Goal: Navigation & Orientation: Find specific page/section

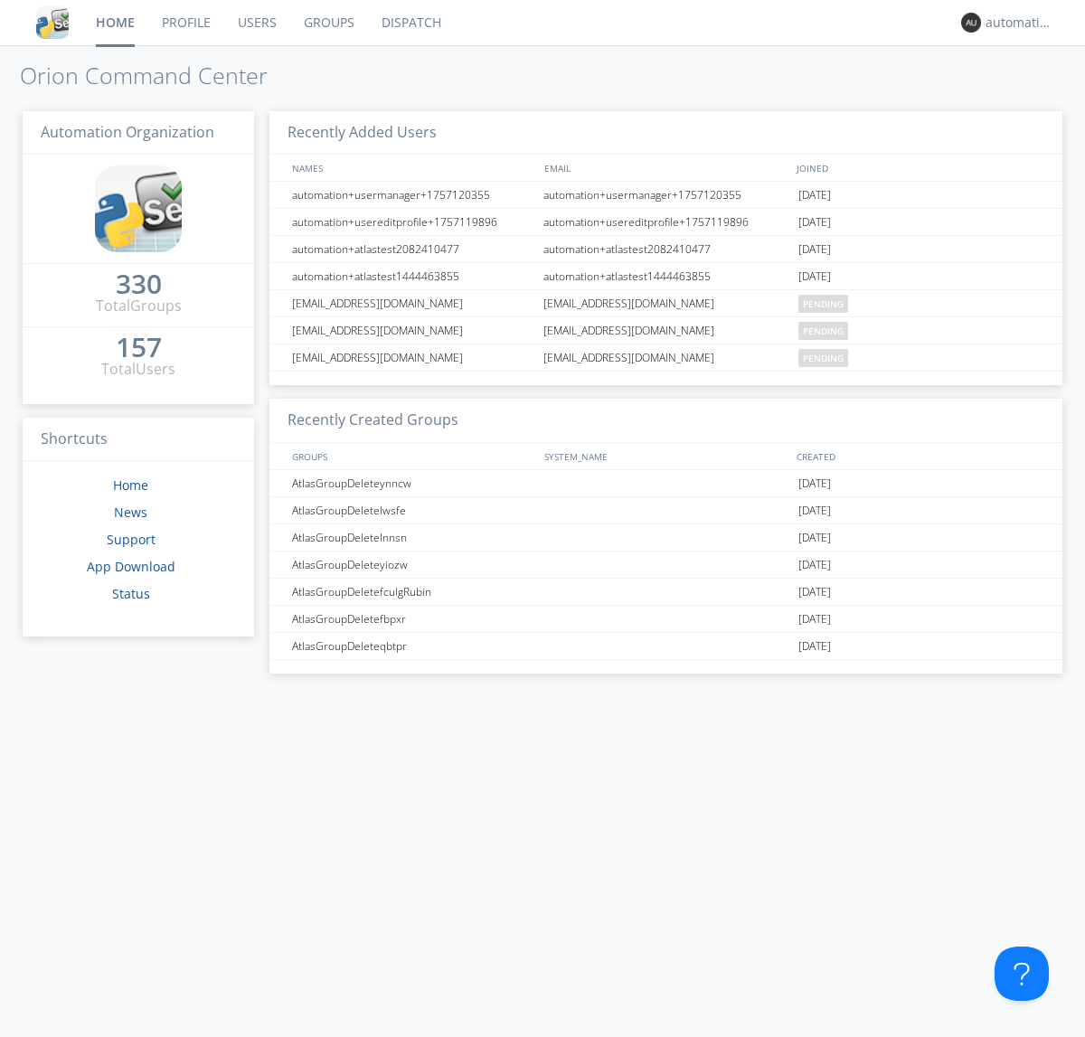
click at [410, 23] on link "Dispatch" at bounding box center [411, 22] width 87 height 45
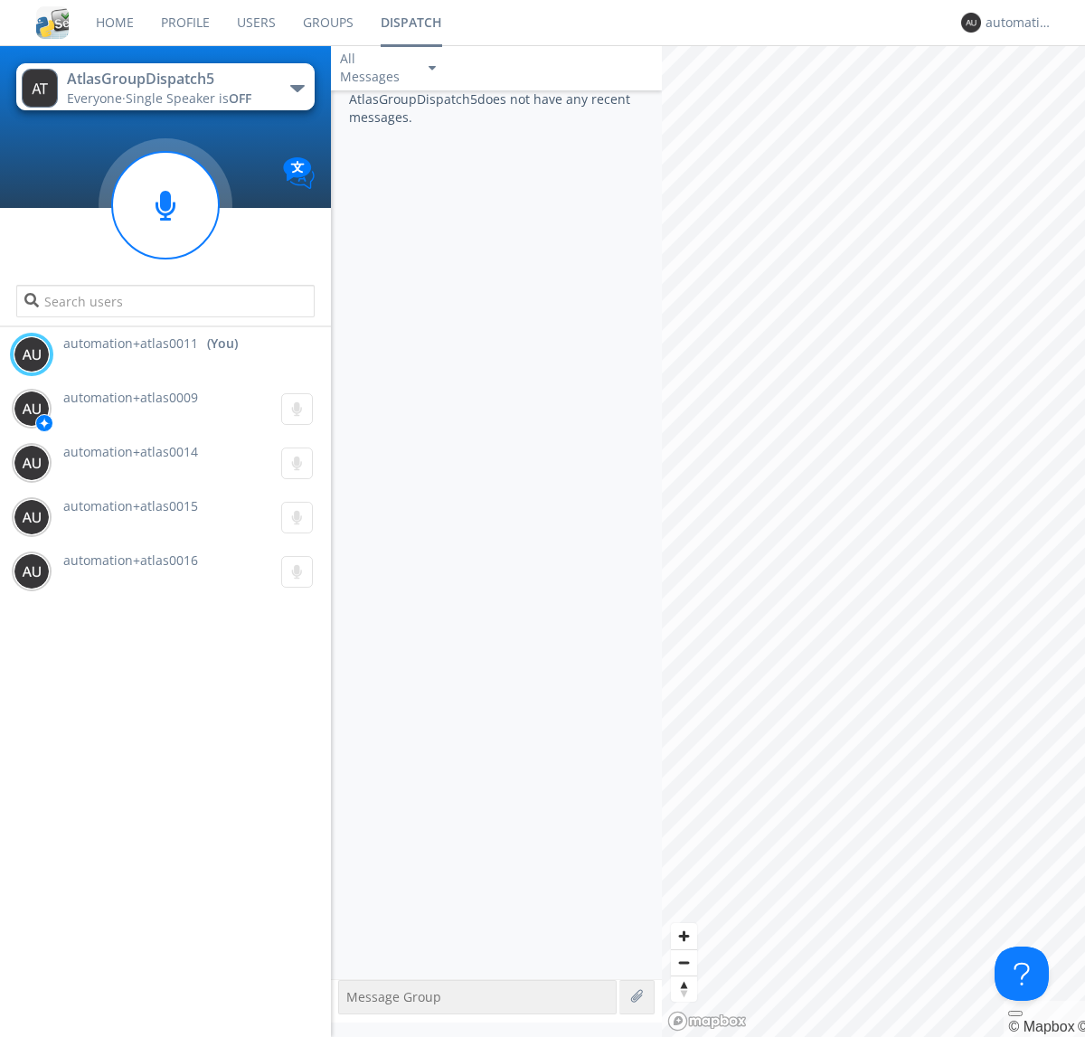
click at [297, 88] on div "button" at bounding box center [297, 88] width 14 height 7
click at [0, 0] on span "AtlasGroupDispatch6" at bounding box center [0, 0] width 0 height 0
click at [297, 88] on div "button" at bounding box center [297, 88] width 14 height 7
click at [0, 0] on span "AtlasGroupDispatch5" at bounding box center [0, 0] width 0 height 0
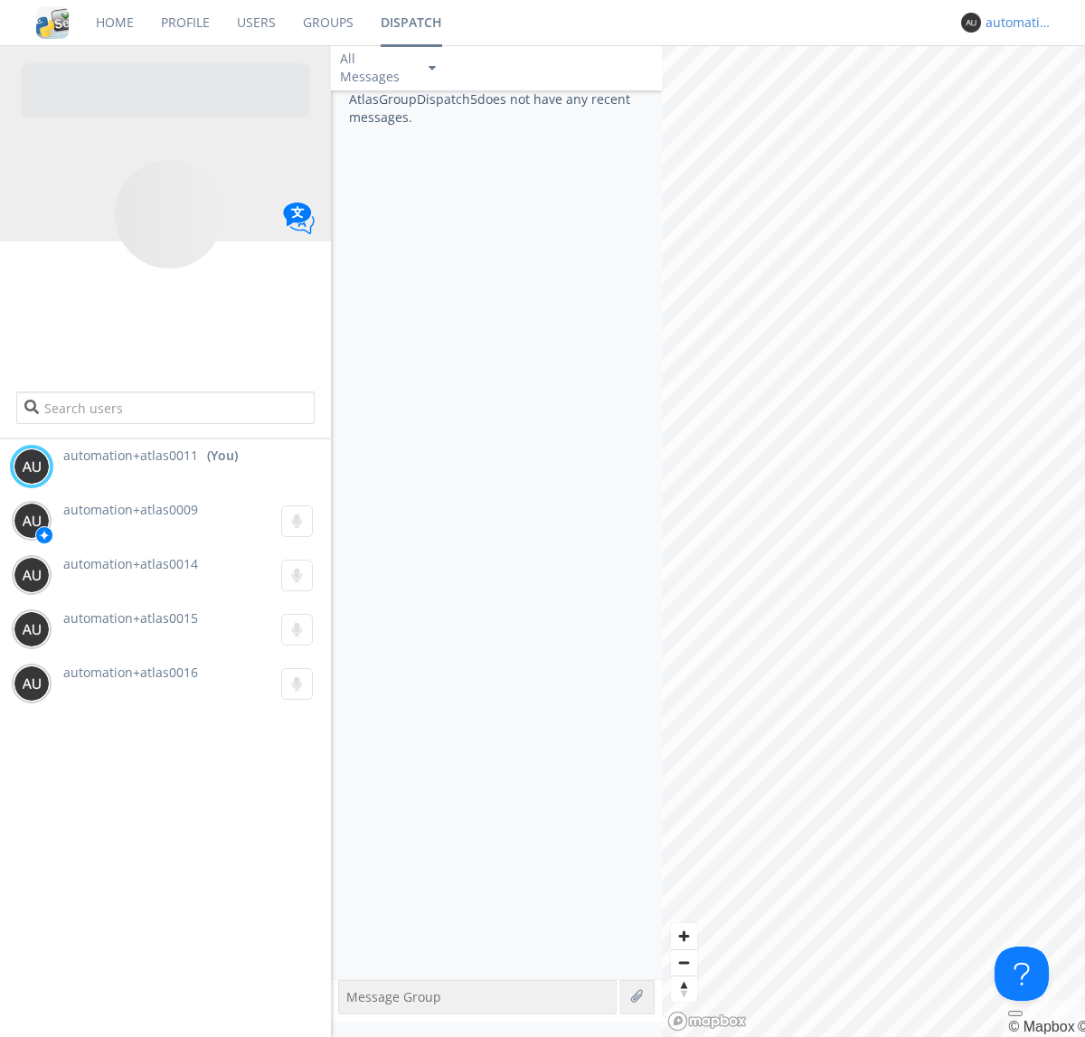
click at [1014, 23] on div "automation+atlas0011" at bounding box center [1019, 23] width 68 height 18
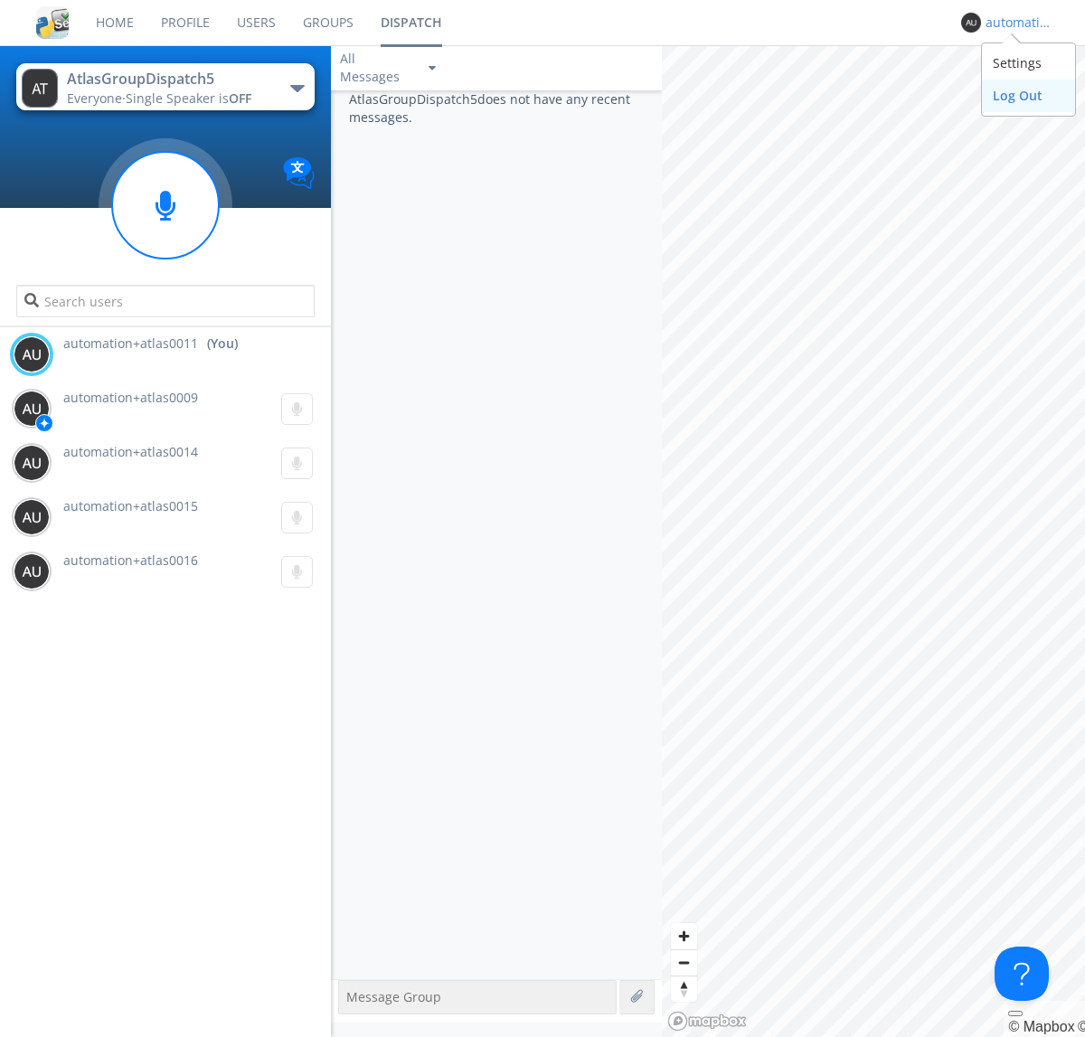
click at [1028, 95] on div "Log Out" at bounding box center [1028, 96] width 93 height 33
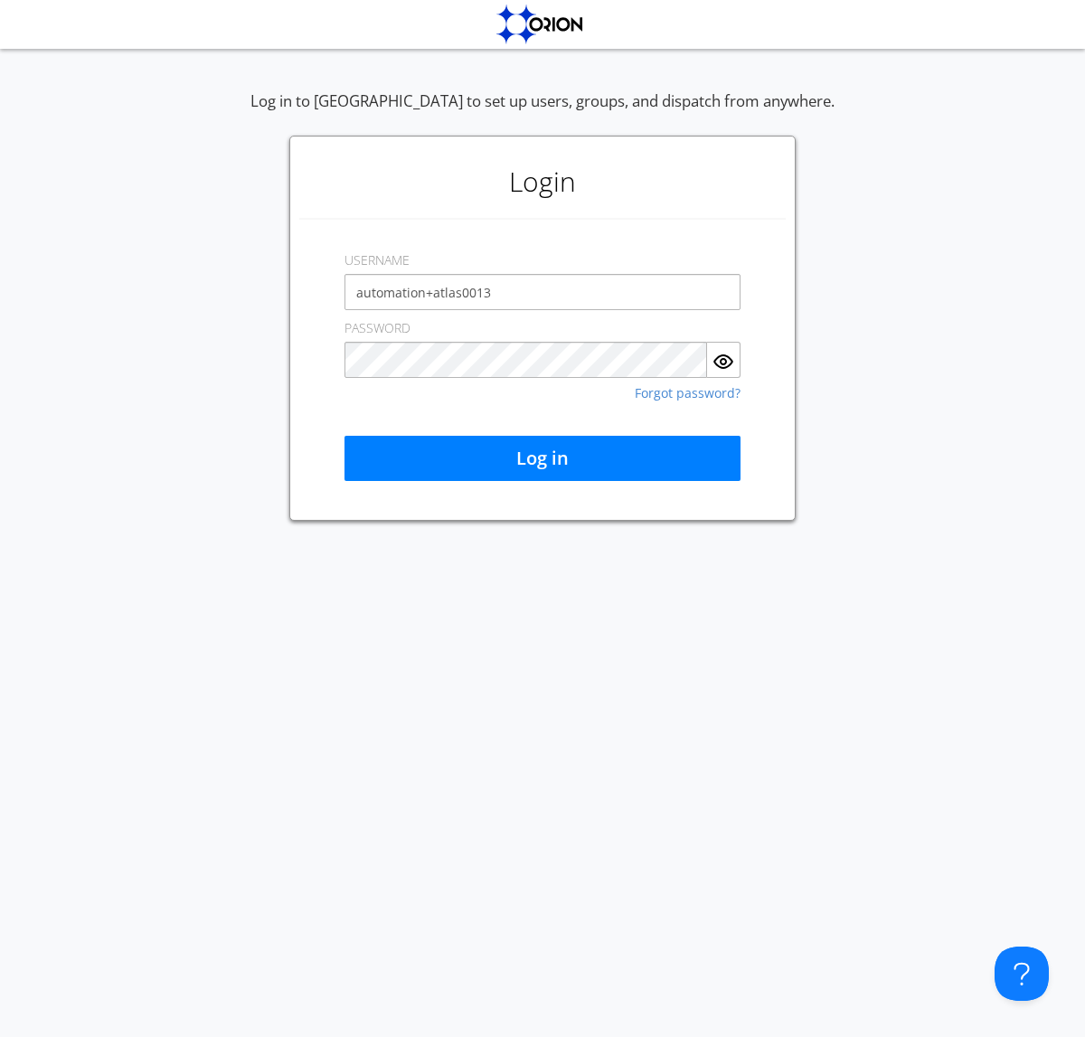
type input "automation+atlas0013"
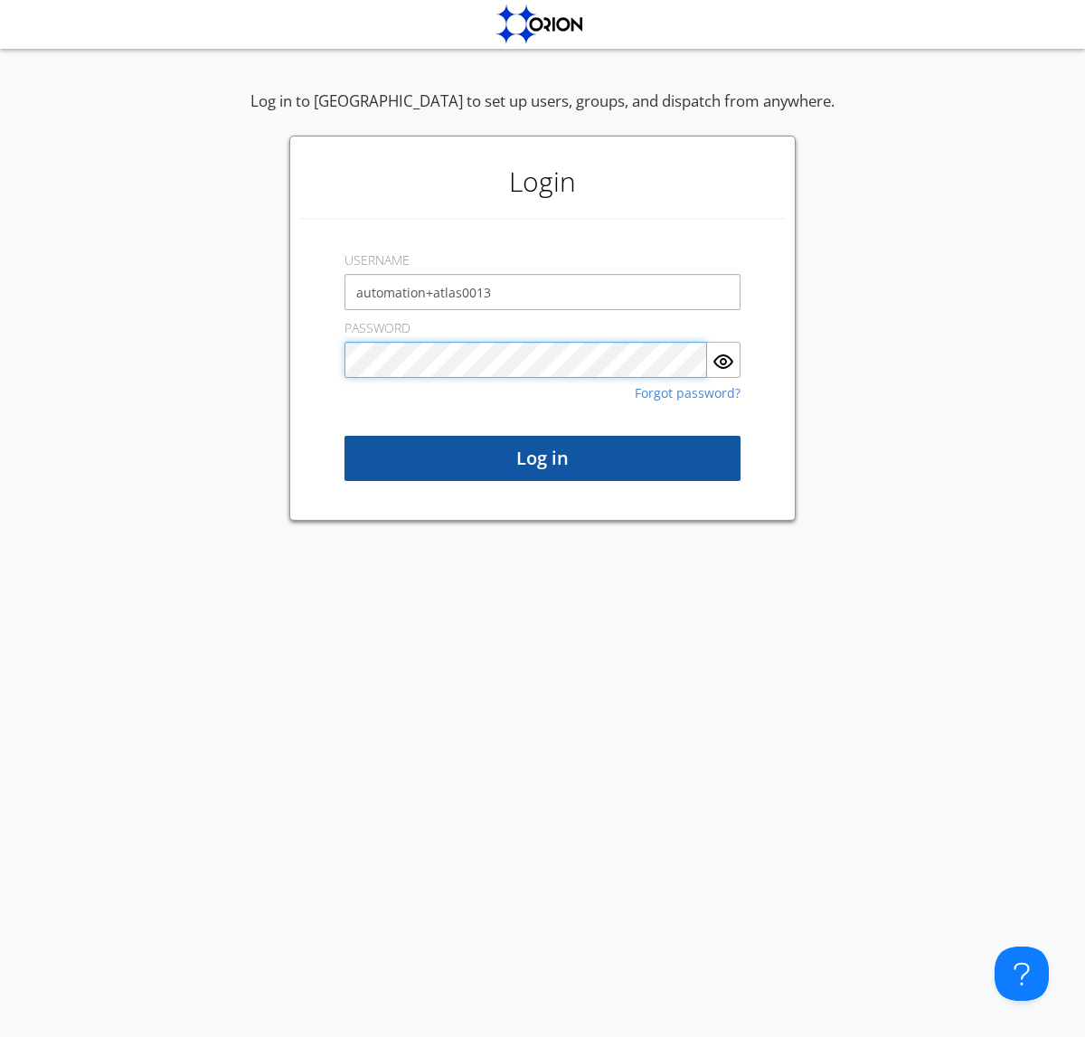
click at [542, 458] on button "Log in" at bounding box center [542, 458] width 396 height 45
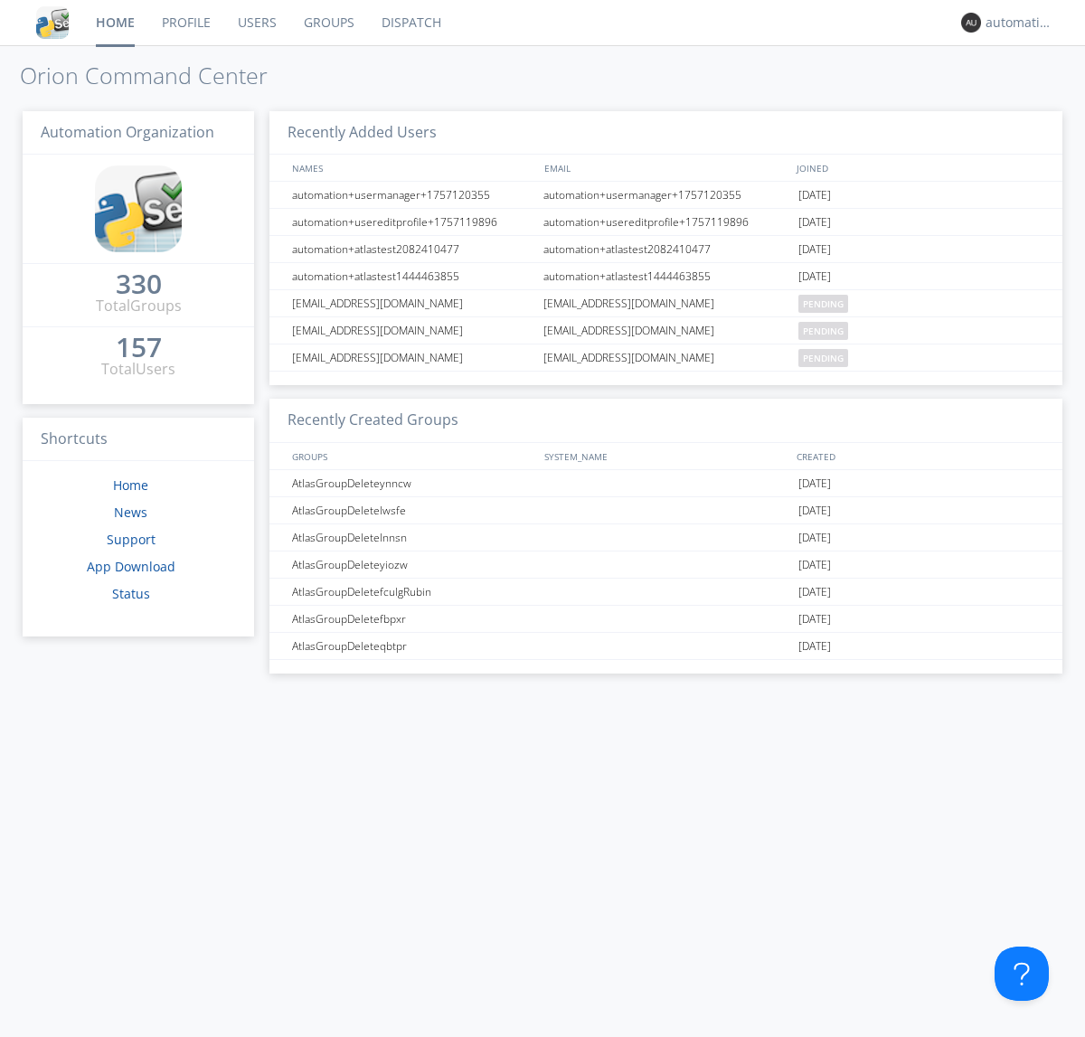
click at [410, 23] on link "Dispatch" at bounding box center [411, 22] width 87 height 45
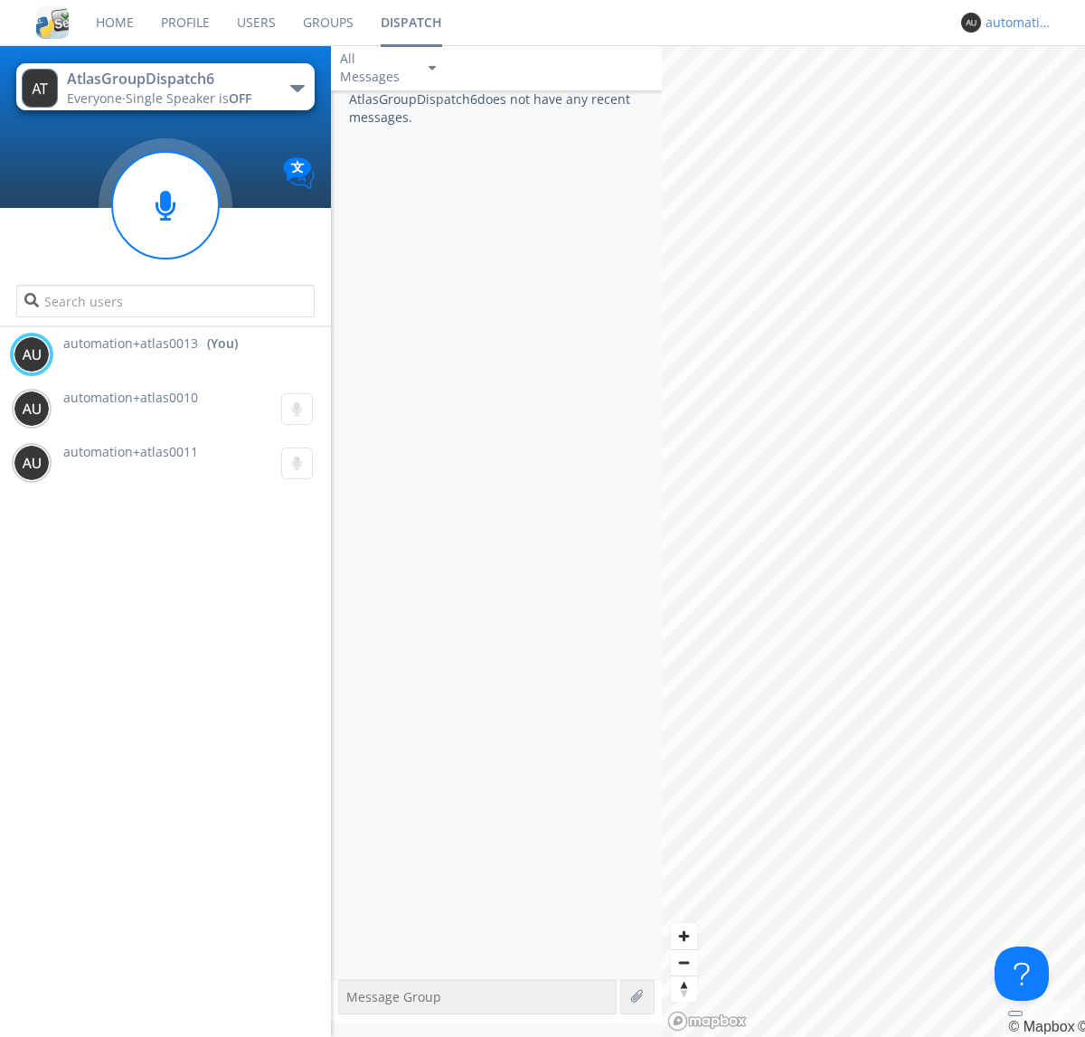
click at [1014, 23] on div "automation+atlas0013" at bounding box center [1019, 23] width 68 height 18
